Goal: Task Accomplishment & Management: Use online tool/utility

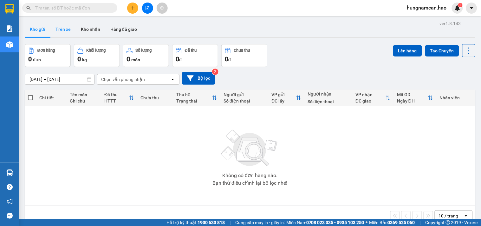
click at [59, 30] on button "Trên xe" at bounding box center [62, 29] width 25 height 15
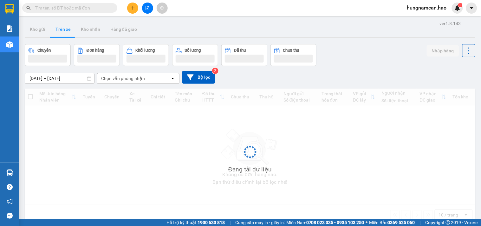
click at [140, 80] on div "Chọn văn phòng nhận" at bounding box center [123, 78] width 44 height 6
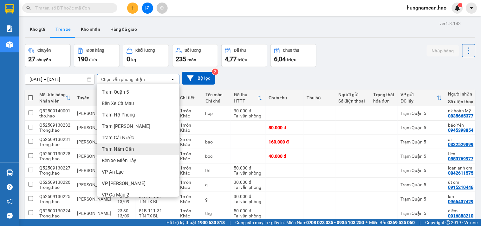
click at [152, 153] on div "Trạm Năm Căn" at bounding box center [138, 148] width 82 height 11
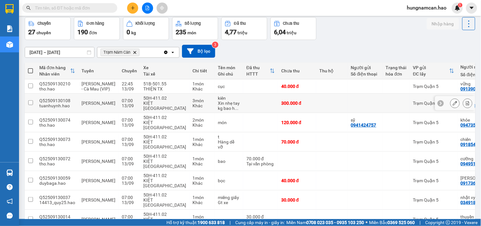
scroll to position [65, 0]
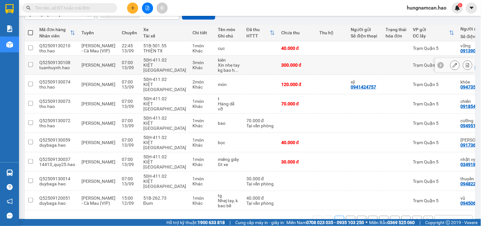
click at [251, 68] on td at bounding box center [260, 65] width 35 height 19
checkbox input "true"
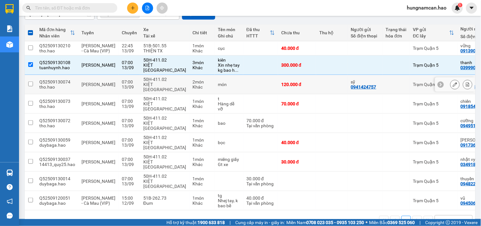
click at [292, 86] on div "120.000 đ" at bounding box center [297, 84] width 32 height 5
checkbox input "true"
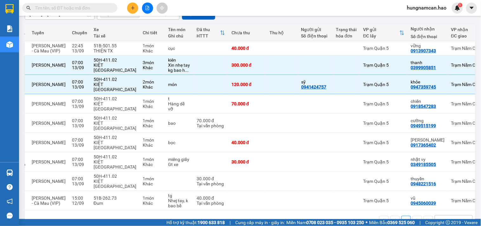
scroll to position [0, 57]
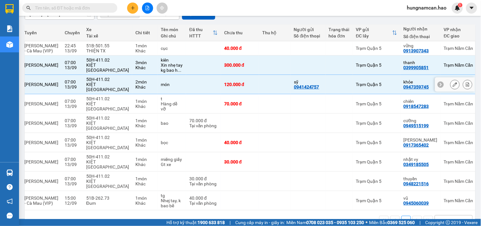
drag, startPoint x: 298, startPoint y: 92, endPoint x: 386, endPoint y: 195, distance: 135.6
click at [386, 195] on div "Mã đơn hàng Nhân viên Tuyến Chuyến Xe Tài xế Chi tiết Tên món Ghi chú Đã thu HT…" at bounding box center [250, 127] width 451 height 206
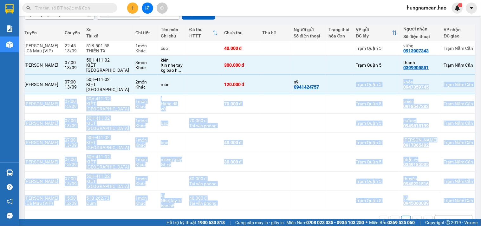
click at [300, 215] on div "1 10 / trang open" at bounding box center [250, 220] width 446 height 11
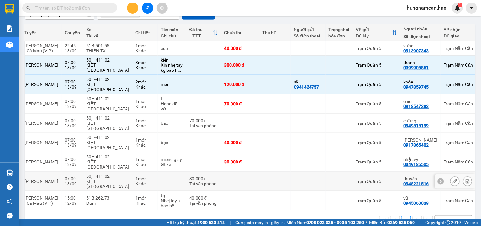
click at [356, 179] on div "Trạm Quận 5" at bounding box center [376, 181] width 41 height 5
checkbox input "true"
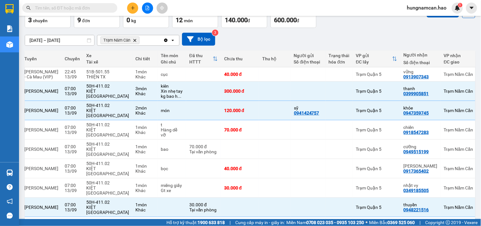
scroll to position [0, 0]
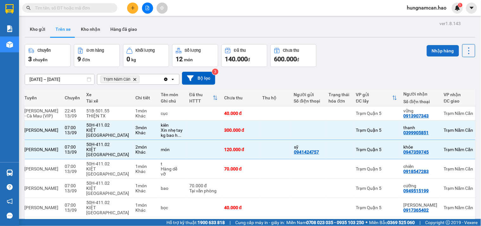
click at [434, 47] on button "Nhập hàng" at bounding box center [443, 50] width 32 height 11
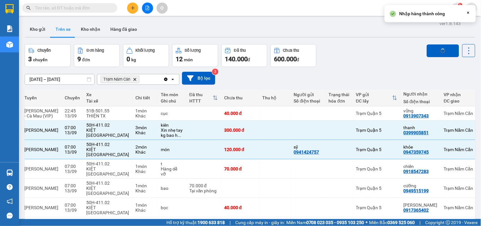
checkbox input "false"
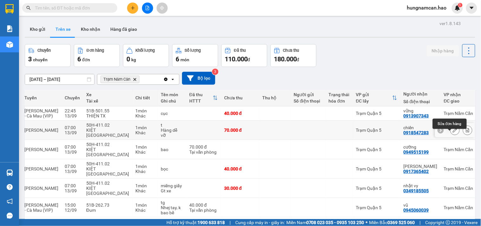
click at [453, 132] on icon at bounding box center [455, 130] width 4 height 4
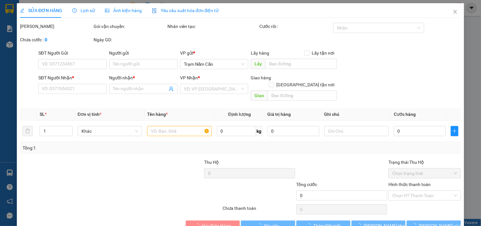
type input "0918547283"
type input "chiến"
type input "70.000"
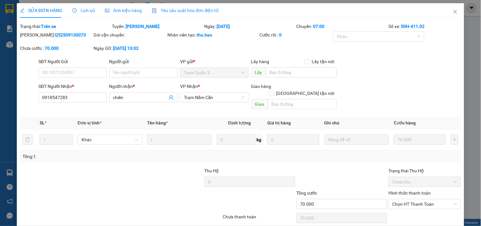
click at [120, 13] on span "Ảnh kiện hàng" at bounding box center [123, 10] width 37 height 5
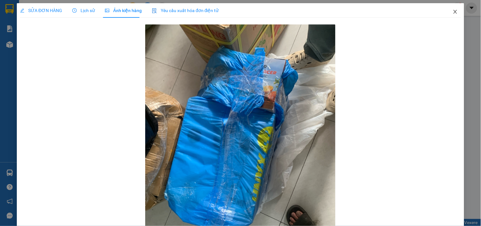
click at [452, 8] on span "Close" at bounding box center [456, 12] width 18 height 18
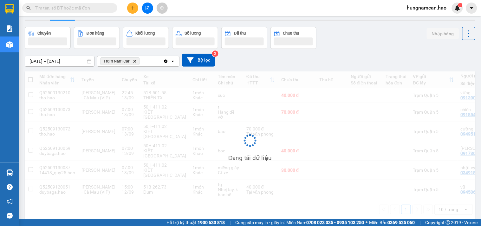
scroll to position [29, 0]
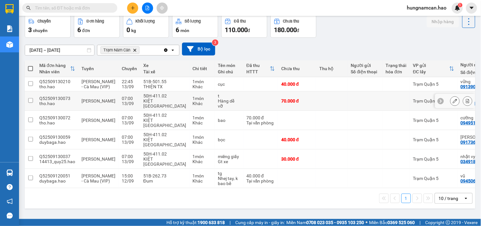
click at [383, 109] on td at bounding box center [396, 100] width 27 height 19
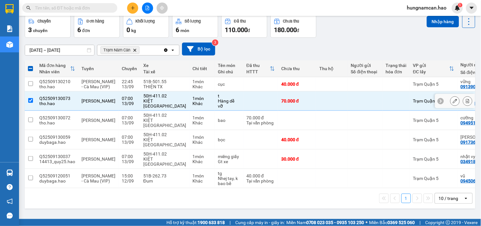
scroll to position [0, 0]
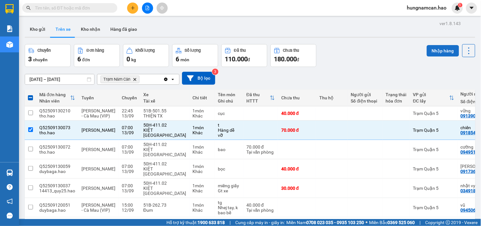
click at [440, 47] on button "Nhập hàng" at bounding box center [443, 50] width 32 height 11
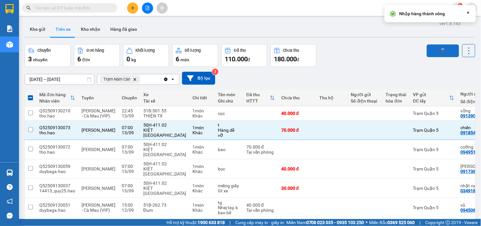
checkbox input "false"
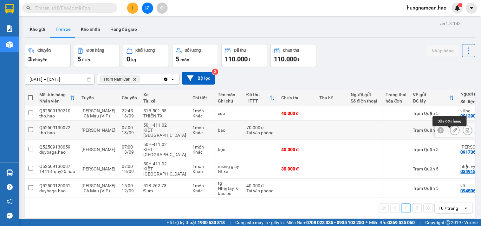
click at [453, 131] on icon at bounding box center [455, 130] width 4 height 4
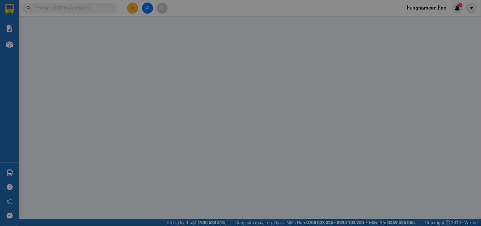
type input "0949515199"
type input "cường"
type input "70.000"
type input "0"
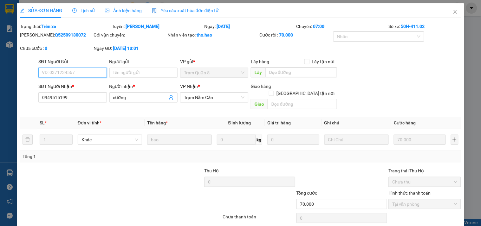
click at [139, 9] on div "SỬA ĐƠN HÀNG Lịch sử Ảnh kiện hàng Yêu cầu xuất hóa đơn điện tử Total Paid Fee …" at bounding box center [240, 113] width 481 height 226
click at [138, 11] on span "Ảnh kiện hàng" at bounding box center [123, 10] width 37 height 5
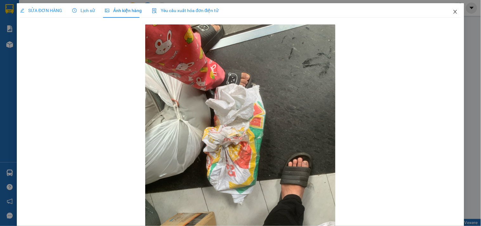
click at [447, 10] on span "Close" at bounding box center [456, 12] width 18 height 18
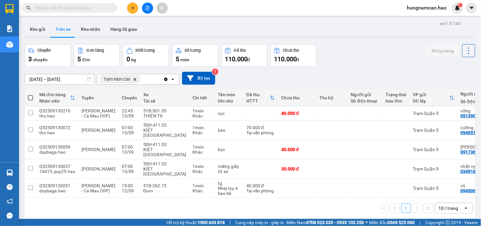
scroll to position [29, 0]
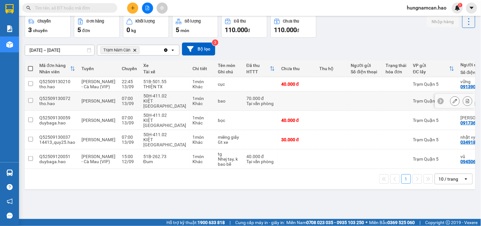
click at [383, 100] on td at bounding box center [396, 100] width 27 height 19
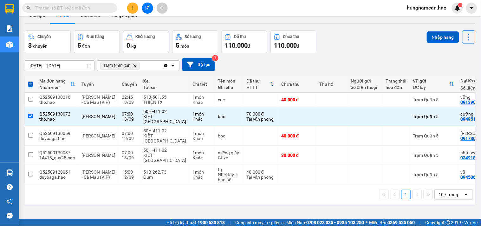
scroll to position [0, 0]
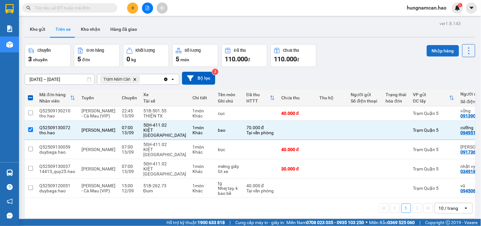
click at [439, 46] on button "Nhập hàng" at bounding box center [443, 50] width 32 height 11
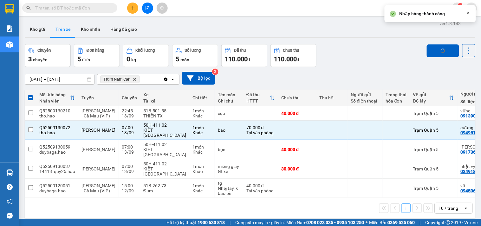
checkbox input "false"
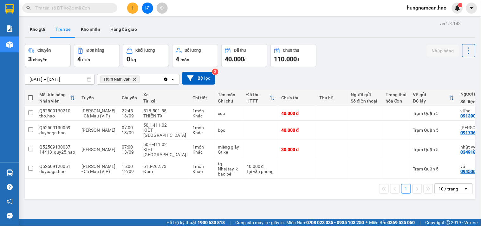
scroll to position [0, 74]
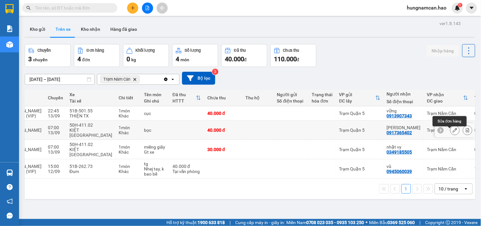
click at [451, 131] on button at bounding box center [455, 130] width 9 height 11
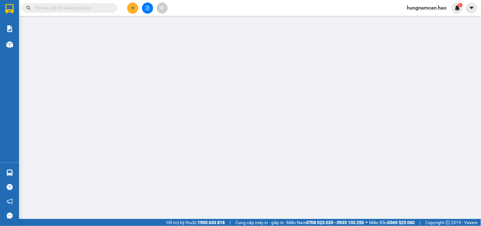
type input "0917365402"
type input "[PERSON_NAME]"
type input "40.000"
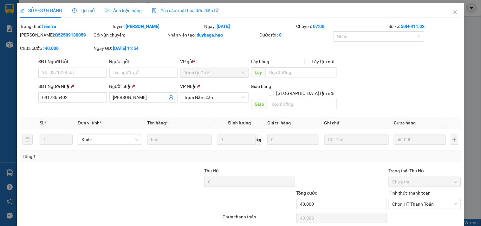
click at [135, 10] on span "Ảnh kiện hàng" at bounding box center [123, 10] width 37 height 5
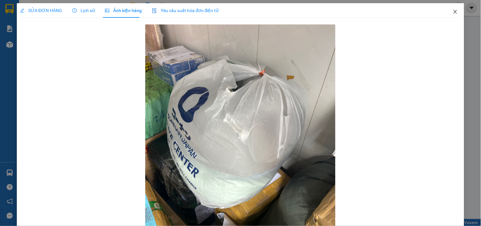
click at [453, 10] on icon "close" at bounding box center [455, 11] width 5 height 5
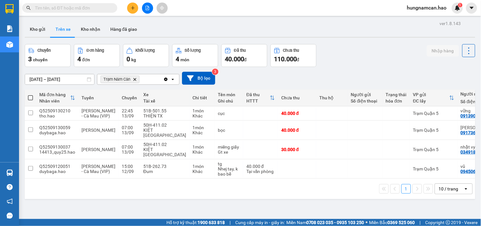
scroll to position [29, 0]
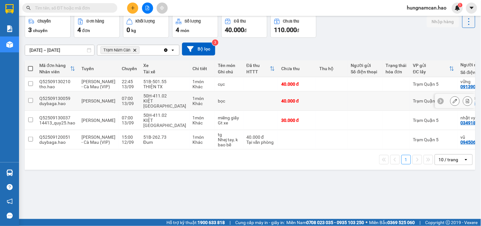
click at [413, 102] on div "Trạm Quận 5" at bounding box center [433, 100] width 41 height 5
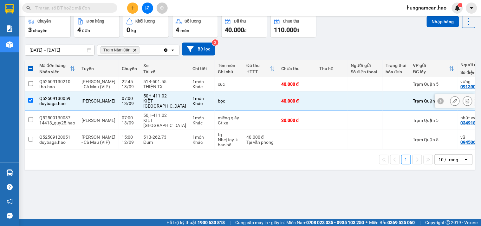
scroll to position [0, 0]
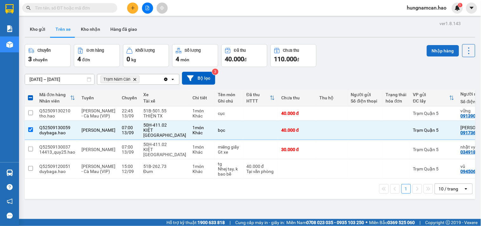
click at [436, 49] on button "Nhập hàng" at bounding box center [443, 50] width 32 height 11
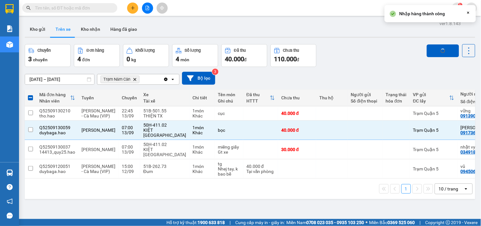
checkbox input "false"
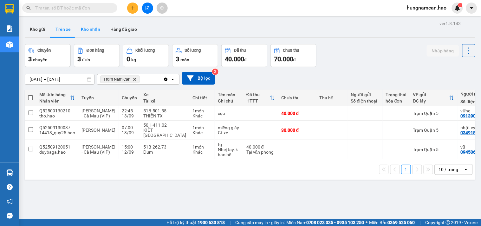
click at [87, 35] on button "Kho nhận" at bounding box center [91, 29] width 30 height 15
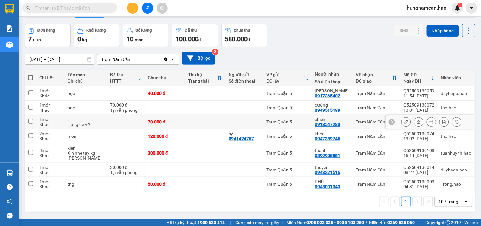
scroll to position [29, 0]
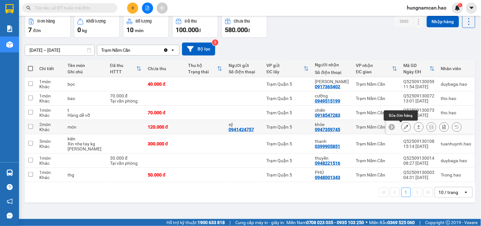
click at [405, 128] on button at bounding box center [406, 127] width 9 height 11
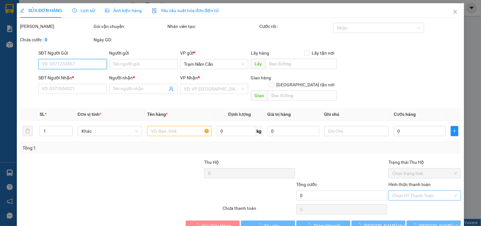
scroll to position [10, 0]
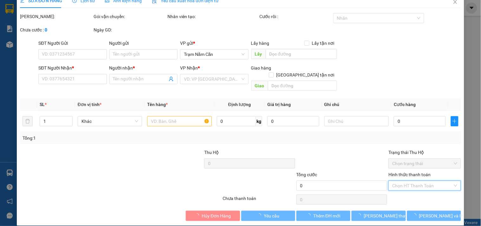
click at [404, 181] on input "Hình thức thanh toán" at bounding box center [422, 186] width 60 height 10
type input "0941424757"
type input "sỹ"
type input "0947359745"
type input "khỏe"
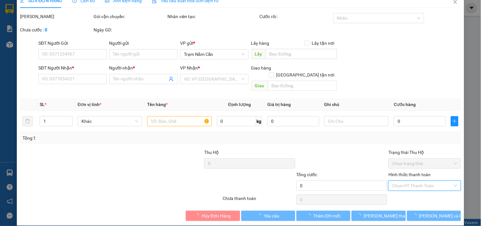
type input "120.000"
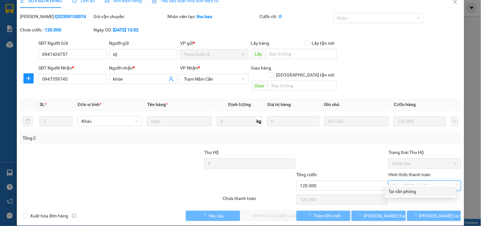
click at [400, 192] on div "Tại văn phòng" at bounding box center [421, 191] width 64 height 7
type input "0"
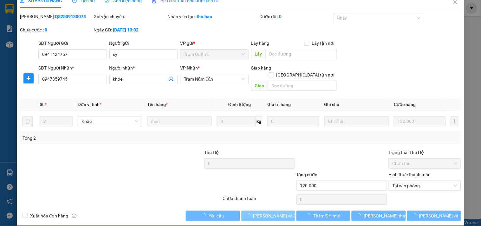
click at [265, 212] on span "[PERSON_NAME] và Giao hàng" at bounding box center [283, 215] width 61 height 7
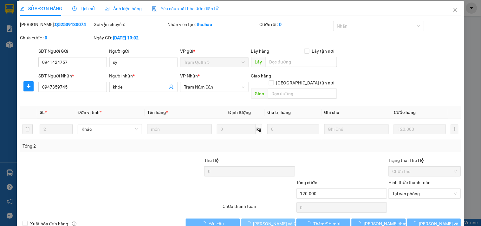
scroll to position [0, 0]
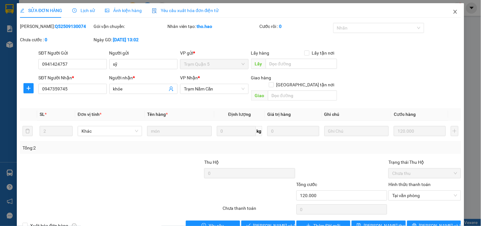
click at [453, 13] on icon "close" at bounding box center [455, 11] width 5 height 5
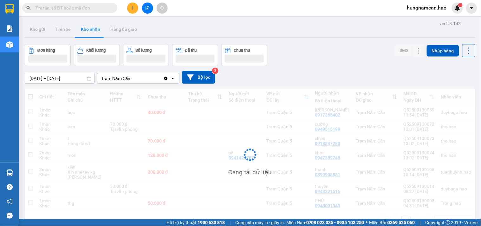
scroll to position [29, 0]
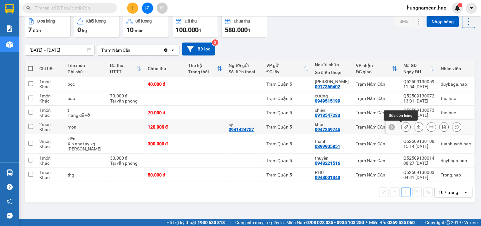
click at [402, 124] on button at bounding box center [406, 127] width 9 height 11
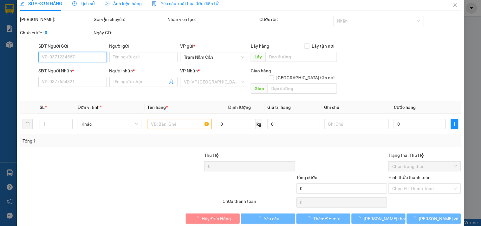
type input "0941424757"
type input "sỹ"
type input "0947359745"
type input "khỏe"
type input "120.000"
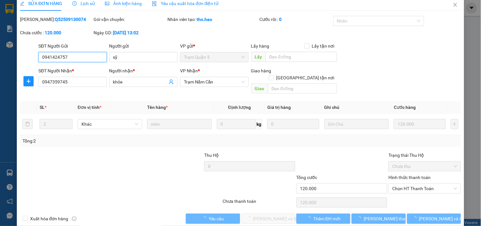
scroll to position [10, 0]
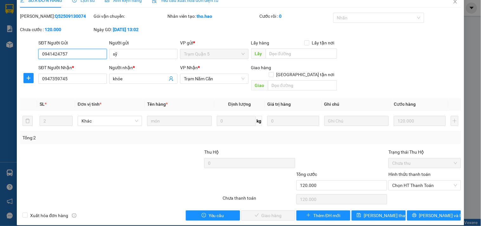
click at [412, 182] on span "Chọn HT Thanh Toán" at bounding box center [424, 186] width 65 height 10
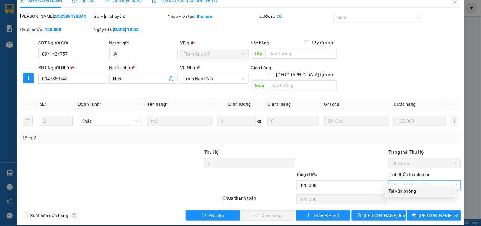
drag, startPoint x: 411, startPoint y: 184, endPoint x: 394, endPoint y: 194, distance: 20.0
click at [407, 191] on div "Tại văn phòng" at bounding box center [421, 190] width 64 height 7
type input "0"
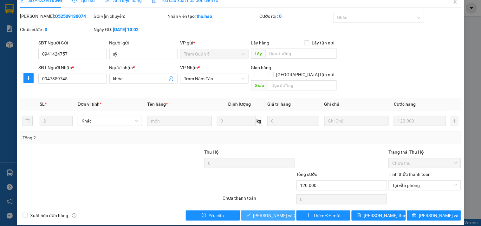
click at [272, 212] on span "[PERSON_NAME] và Giao hàng" at bounding box center [283, 215] width 61 height 7
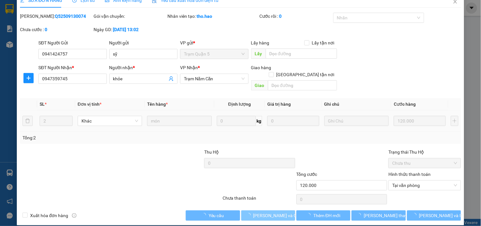
scroll to position [0, 0]
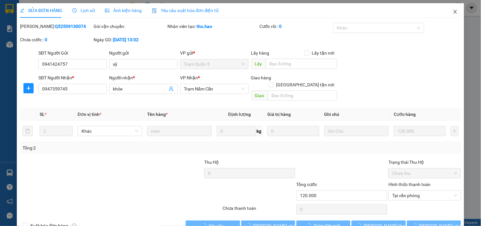
click at [447, 11] on span "Close" at bounding box center [456, 12] width 18 height 18
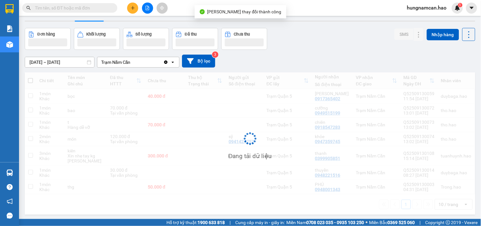
scroll to position [29, 0]
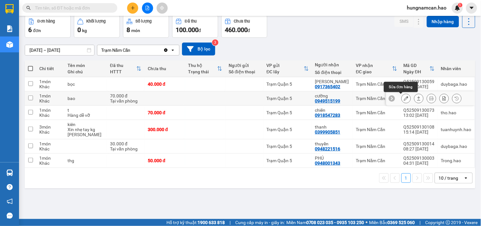
click at [404, 97] on icon at bounding box center [406, 98] width 4 height 4
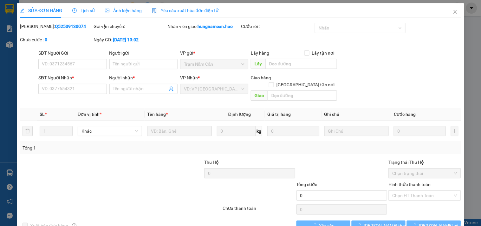
type input "0949515199"
type input "cường"
type input "70.000"
type input "0"
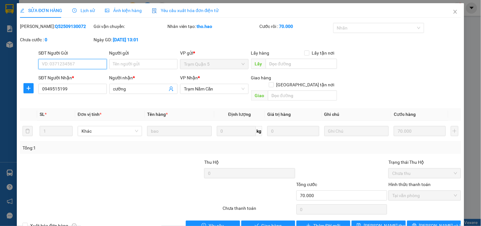
scroll to position [10, 0]
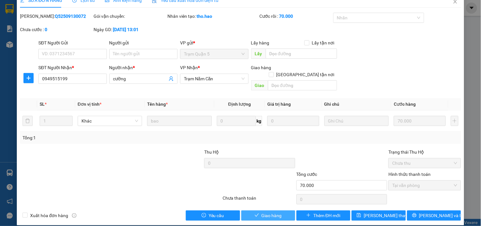
click at [279, 210] on button "Giao hàng" at bounding box center [268, 215] width 54 height 10
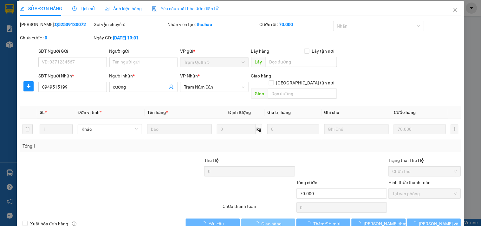
scroll to position [0, 0]
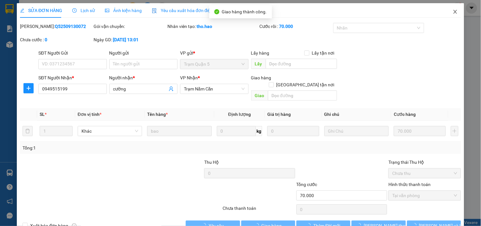
click at [447, 13] on span "Close" at bounding box center [456, 12] width 18 height 18
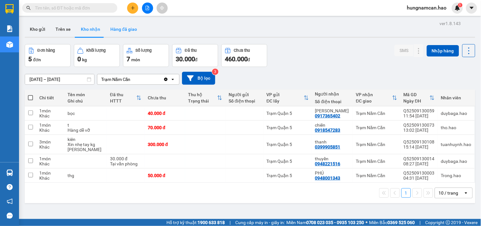
click at [132, 26] on button "Hàng đã giao" at bounding box center [123, 29] width 37 height 15
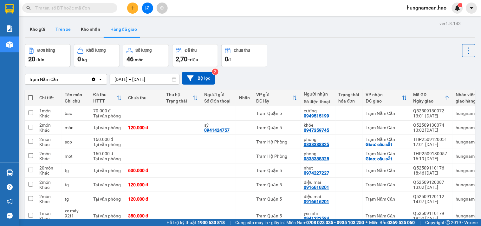
click at [68, 33] on button "Trên xe" at bounding box center [62, 29] width 25 height 15
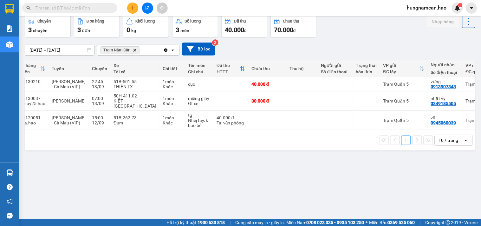
scroll to position [0, 74]
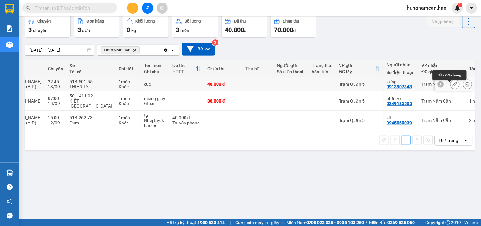
click at [453, 86] on icon at bounding box center [455, 84] width 4 height 4
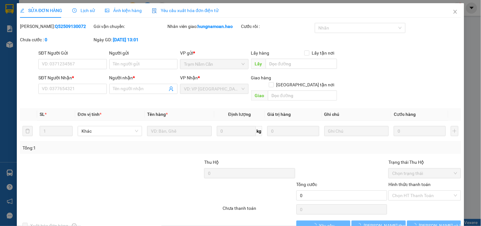
click at [84, 9] on span "Lịch sử" at bounding box center [83, 10] width 23 height 5
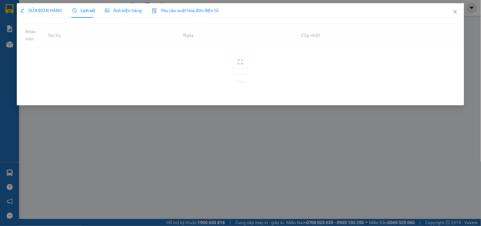
click at [120, 13] on span "Ảnh kiện hàng" at bounding box center [123, 10] width 37 height 5
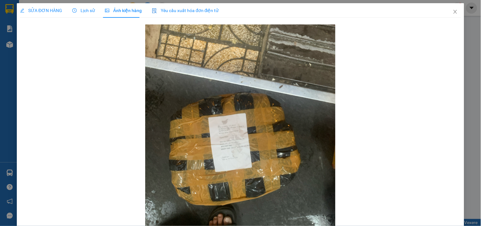
click at [87, 13] on span "Lịch sử" at bounding box center [83, 10] width 23 height 5
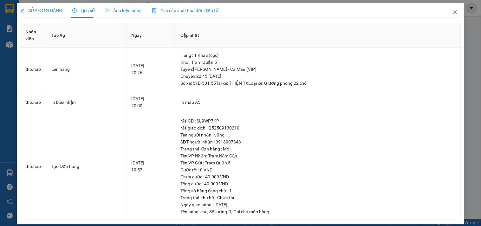
click at [448, 10] on span "Close" at bounding box center [456, 12] width 18 height 18
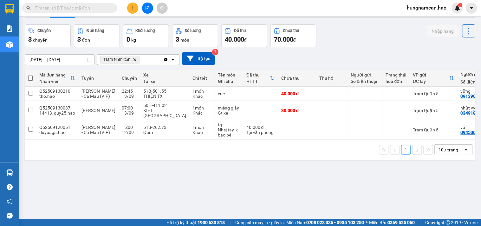
scroll to position [29, 0]
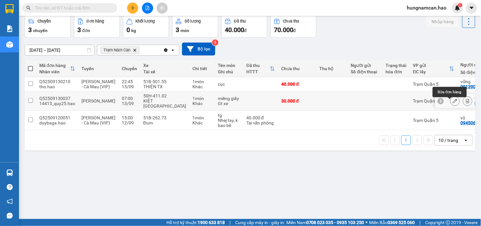
click at [453, 103] on icon at bounding box center [455, 101] width 4 height 4
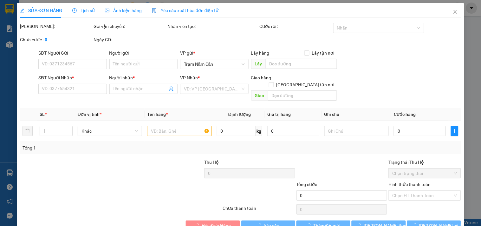
click at [92, 9] on span "Lịch sử" at bounding box center [83, 10] width 23 height 5
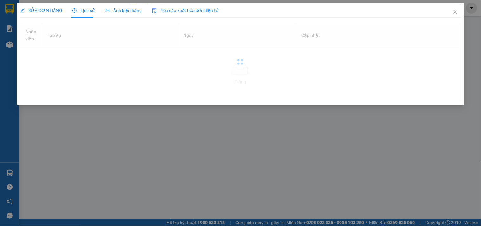
click at [125, 14] on div "Ảnh kiện hàng" at bounding box center [123, 10] width 37 height 7
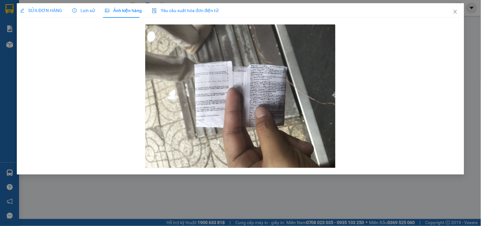
click at [75, 13] on span "Lịch sử" at bounding box center [83, 10] width 23 height 5
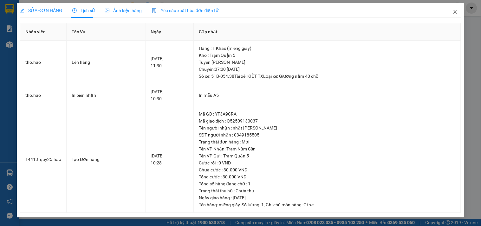
click at [453, 10] on icon "close" at bounding box center [455, 11] width 5 height 5
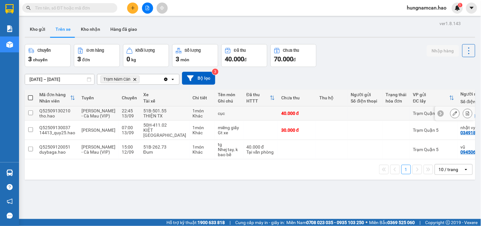
click at [348, 109] on td at bounding box center [365, 113] width 35 height 14
checkbox input "true"
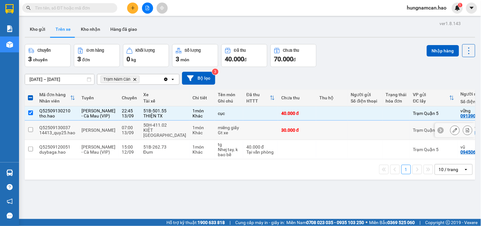
click at [351, 131] on div at bounding box center [365, 130] width 29 height 5
checkbox input "true"
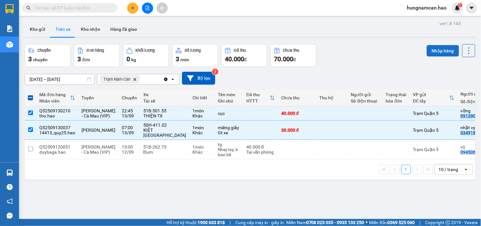
click at [436, 48] on button "Nhập hàng" at bounding box center [443, 50] width 32 height 11
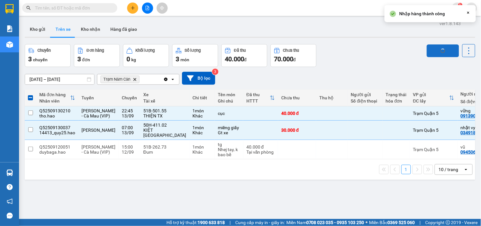
checkbox input "false"
